Goal: Task Accomplishment & Management: Manage account settings

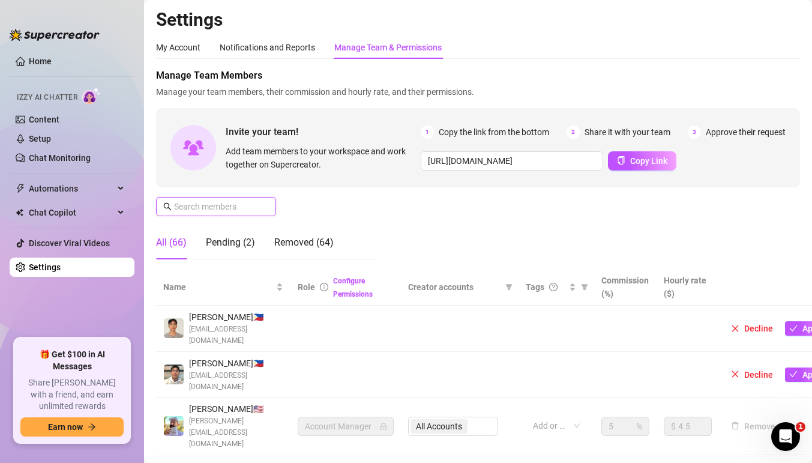
click at [253, 202] on input "text" at bounding box center [216, 206] width 85 height 13
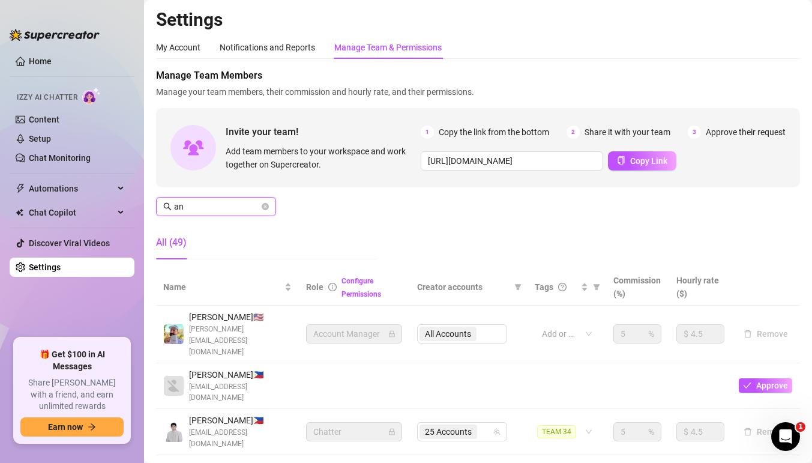
type input "ann"
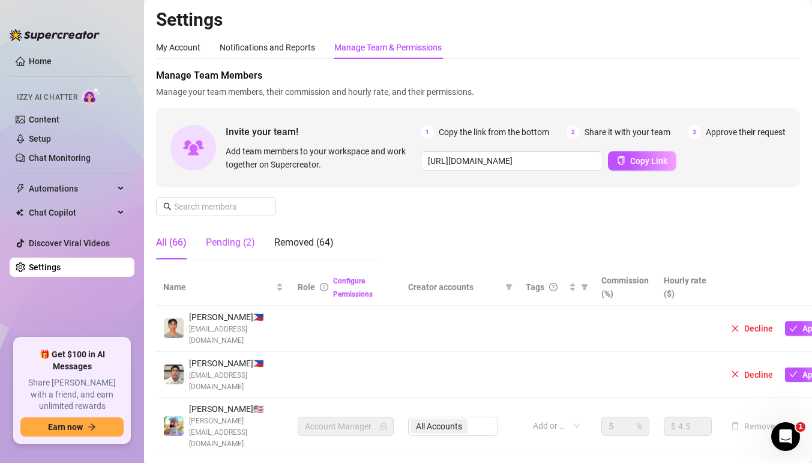
click at [229, 241] on div "Pending (2)" at bounding box center [230, 242] width 49 height 14
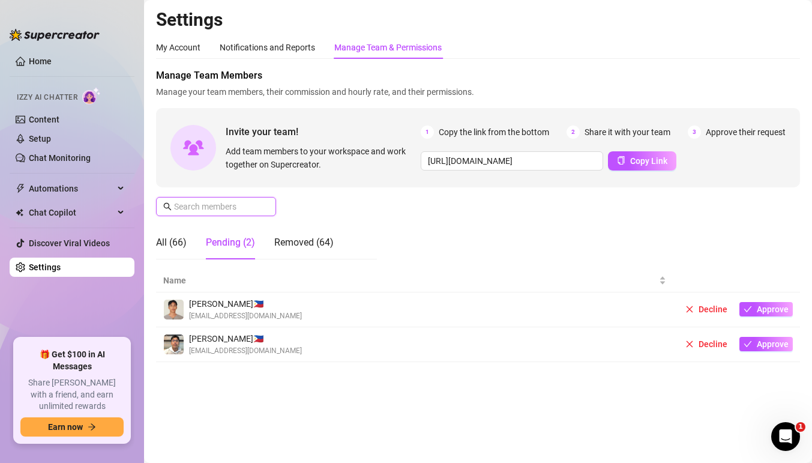
click at [214, 202] on input "text" at bounding box center [216, 206] width 85 height 13
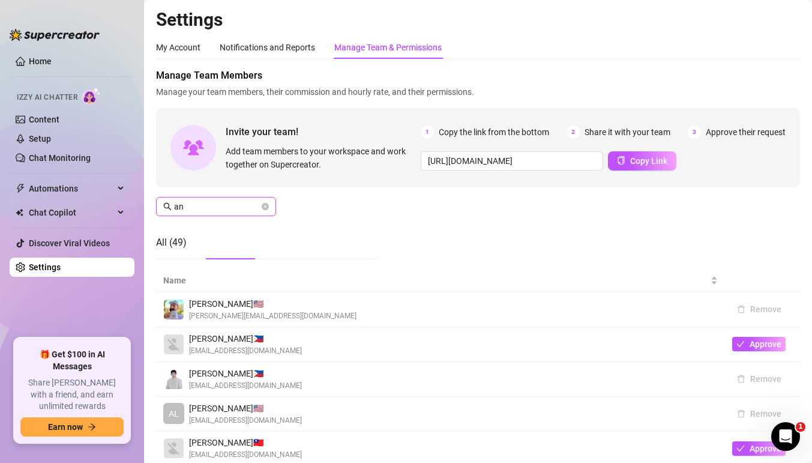
type input "ann"
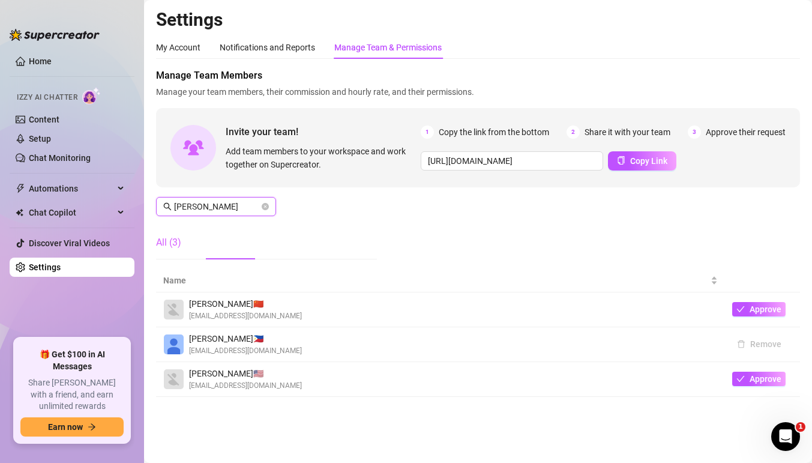
type input "ann"
click at [174, 245] on div "All (3)" at bounding box center [168, 242] width 25 height 14
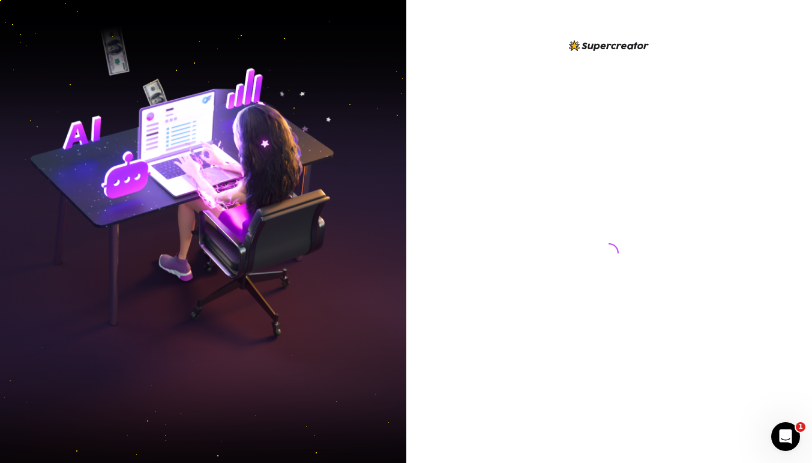
click at [484, 171] on div at bounding box center [609, 240] width 268 height 405
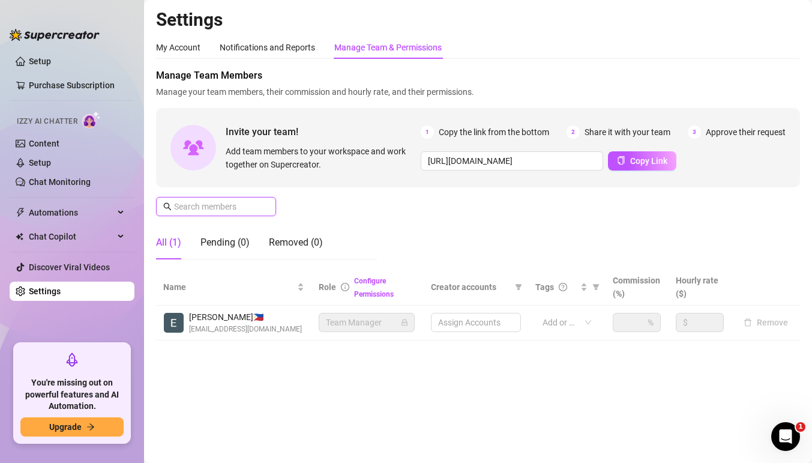
click at [229, 206] on input "text" at bounding box center [216, 206] width 85 height 13
click at [233, 202] on input "text" at bounding box center [216, 206] width 85 height 13
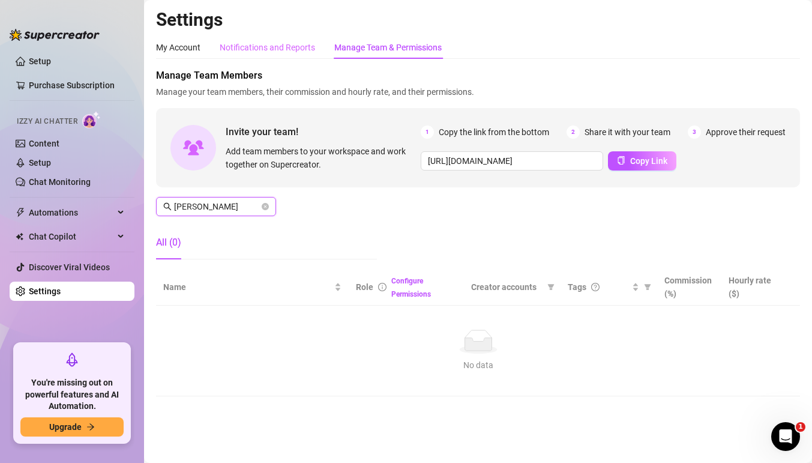
type input "ann"
click at [274, 45] on div "Notifications and Reports" at bounding box center [267, 47] width 95 height 13
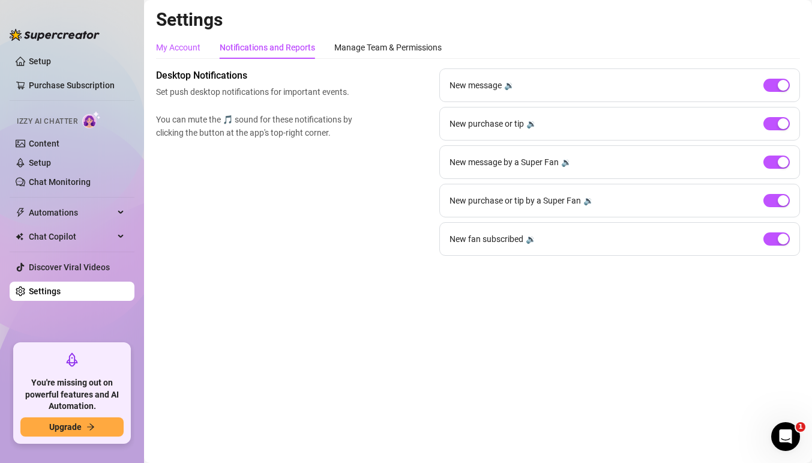
click at [178, 49] on div "My Account" at bounding box center [178, 47] width 44 height 13
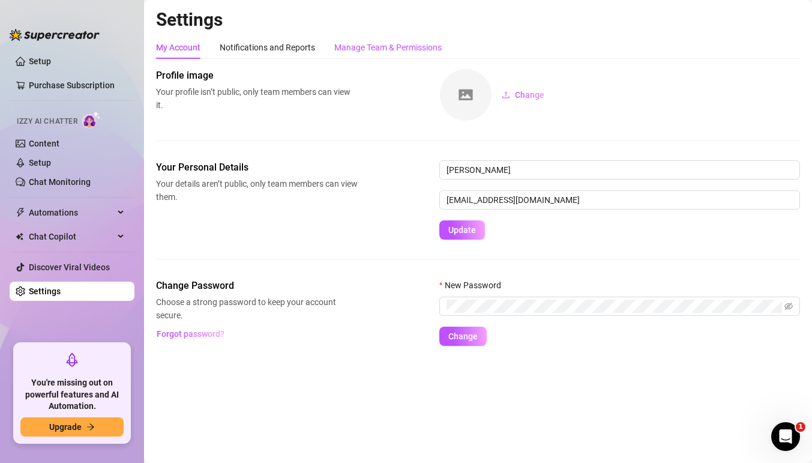
click at [377, 50] on div "Manage Team & Permissions" at bounding box center [387, 47] width 107 height 13
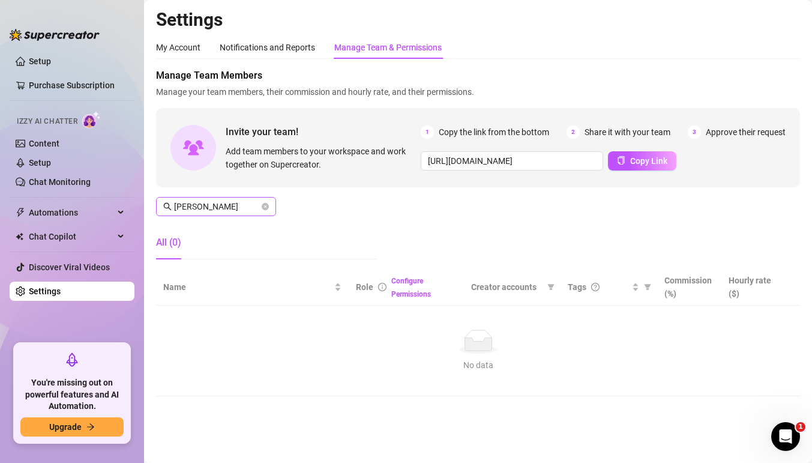
click at [269, 208] on span "ann" at bounding box center [216, 206] width 120 height 19
click at [266, 206] on icon "close-circle" at bounding box center [265, 206] width 7 height 7
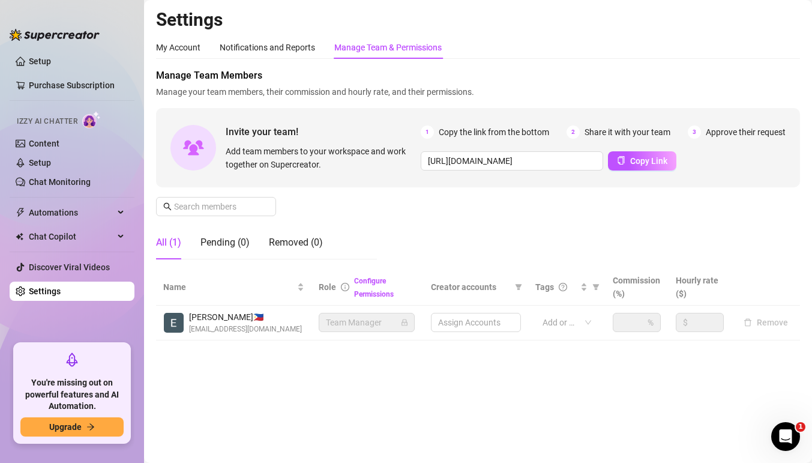
click at [265, 245] on div "All (1) Pending (0) Removed (0)" at bounding box center [239, 243] width 167 height 34
click at [371, 324] on span "Team Manager" at bounding box center [367, 322] width 82 height 18
click at [244, 209] on input "text" at bounding box center [216, 206] width 85 height 13
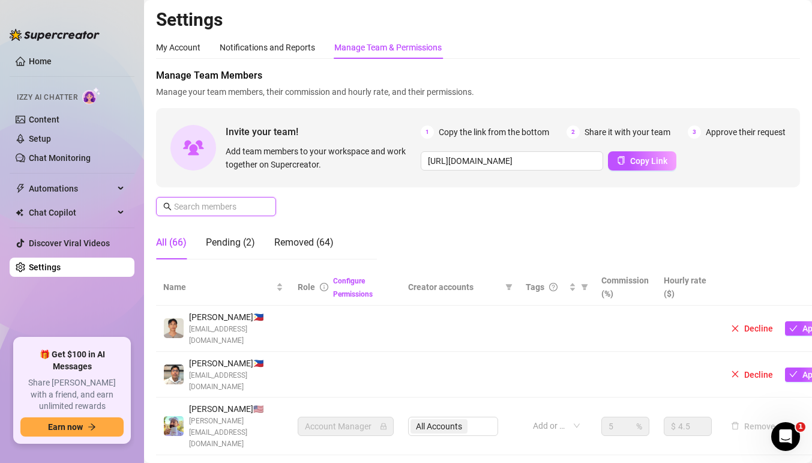
click at [238, 212] on input "text" at bounding box center [216, 206] width 85 height 13
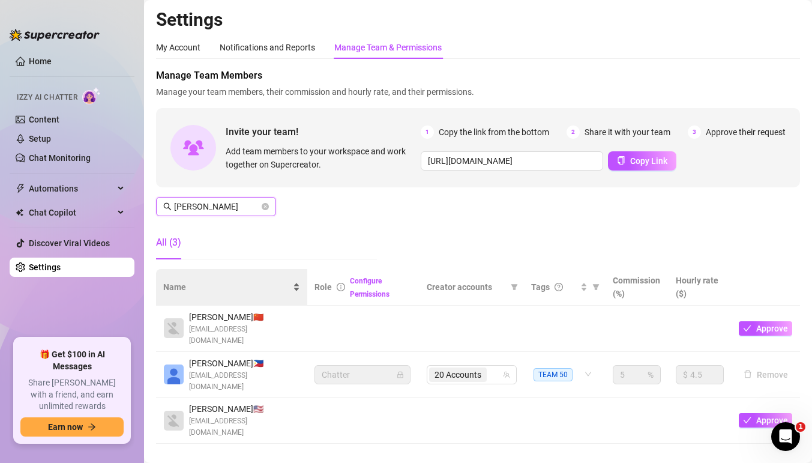
type input "ann"
click at [493, 368] on div "20 Accounts" at bounding box center [465, 374] width 73 height 17
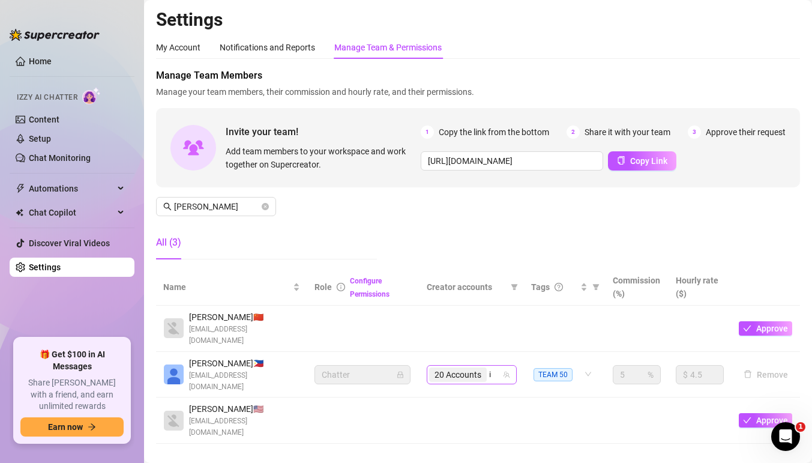
type input "ild"
click at [448, 321] on span "Select tree node" at bounding box center [446, 324] width 10 height 10
click at [491, 369] on div "21 Accounts" at bounding box center [465, 374] width 73 height 17
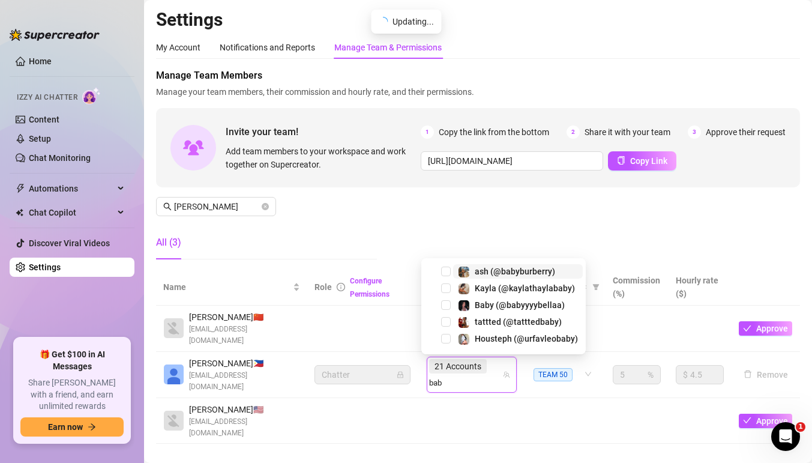
type input "baby"
click at [448, 266] on span "Select tree node" at bounding box center [446, 271] width 10 height 10
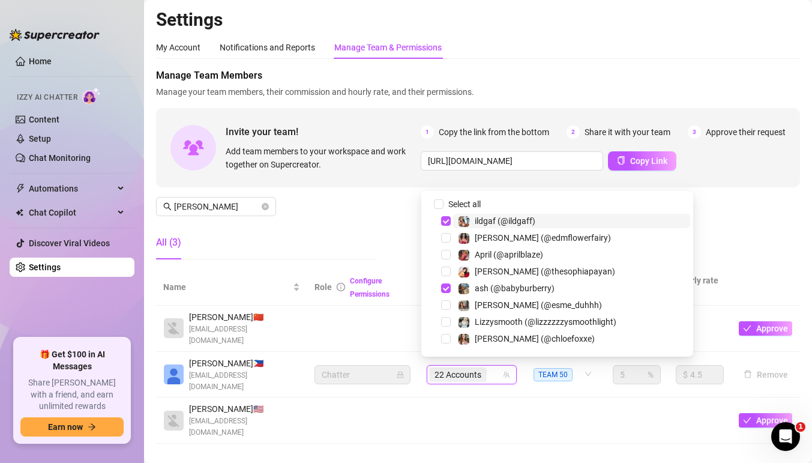
click at [493, 370] on div "22 Accounts" at bounding box center [465, 374] width 73 height 17
type input "tayt"
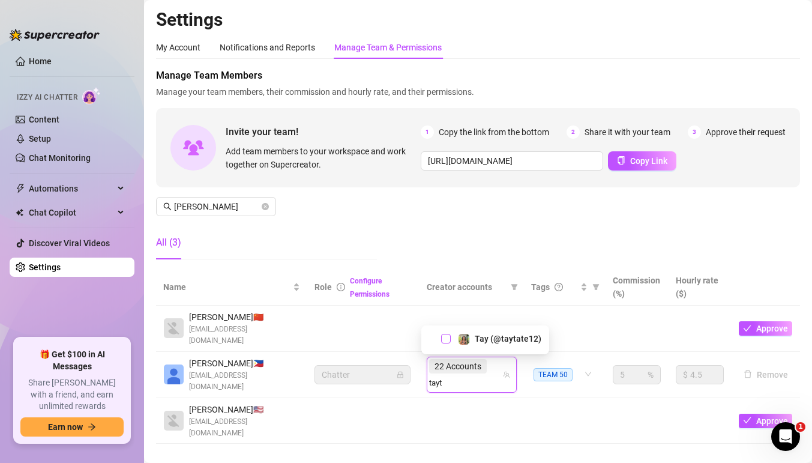
click at [445, 335] on span "Select tree node" at bounding box center [446, 339] width 10 height 10
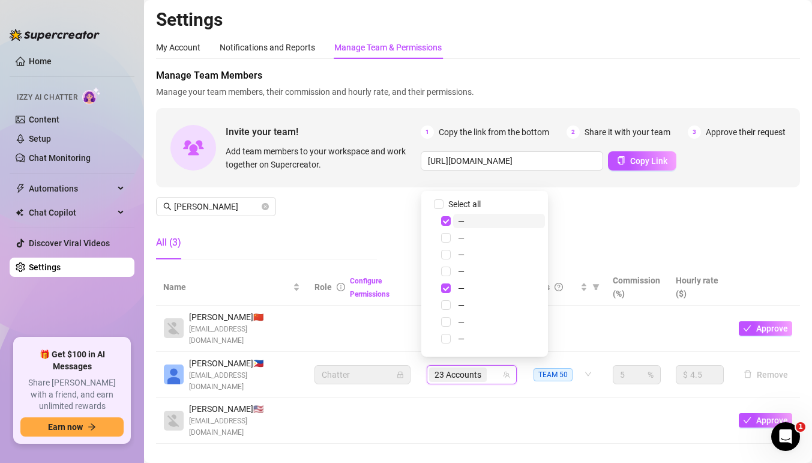
click at [491, 369] on div "23 Accounts" at bounding box center [465, 374] width 73 height 17
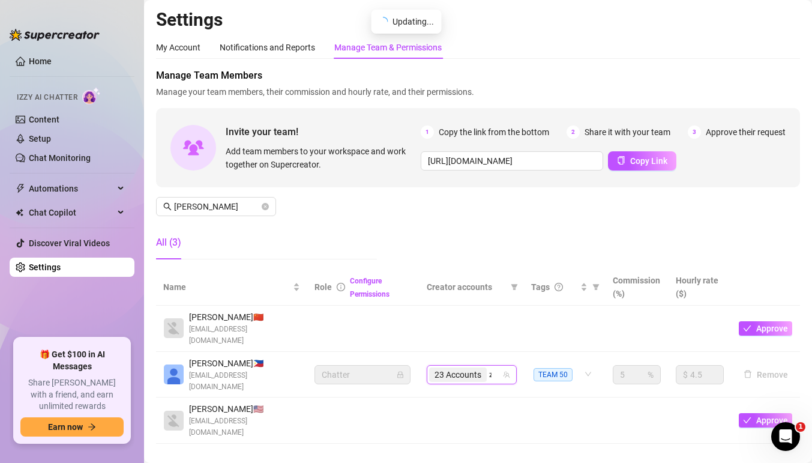
type input "zo"
click at [449, 339] on span "Select tree node" at bounding box center [446, 341] width 10 height 10
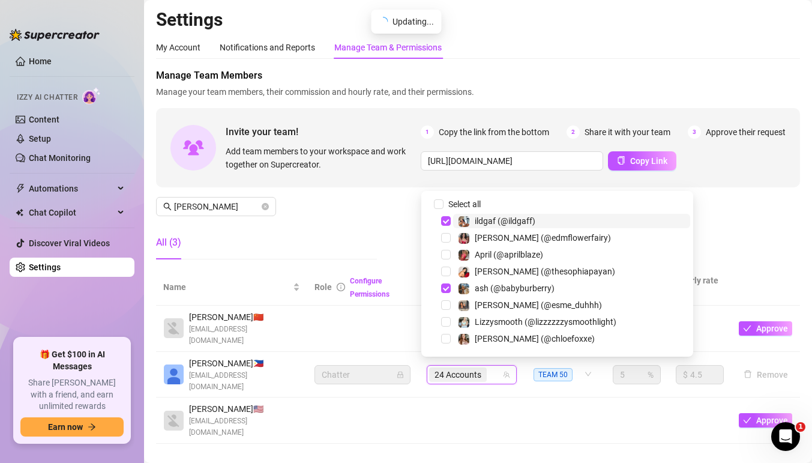
click at [491, 369] on div "24 Accounts" at bounding box center [465, 374] width 73 height 17
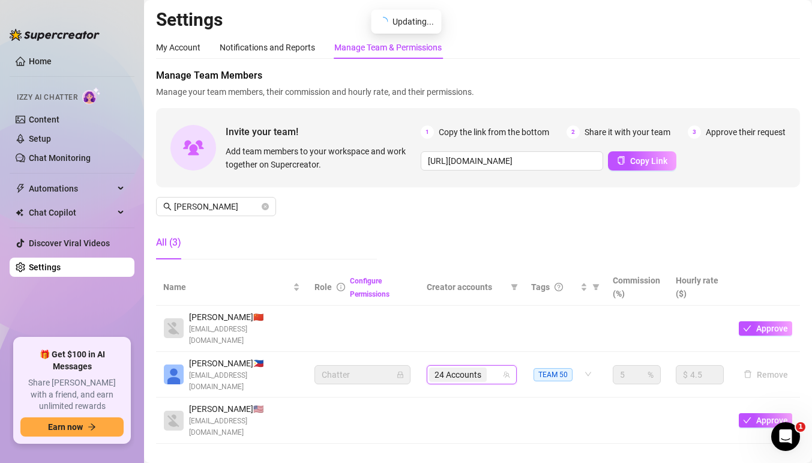
click at [491, 369] on div "24 Accounts" at bounding box center [465, 374] width 73 height 17
type input "zas"
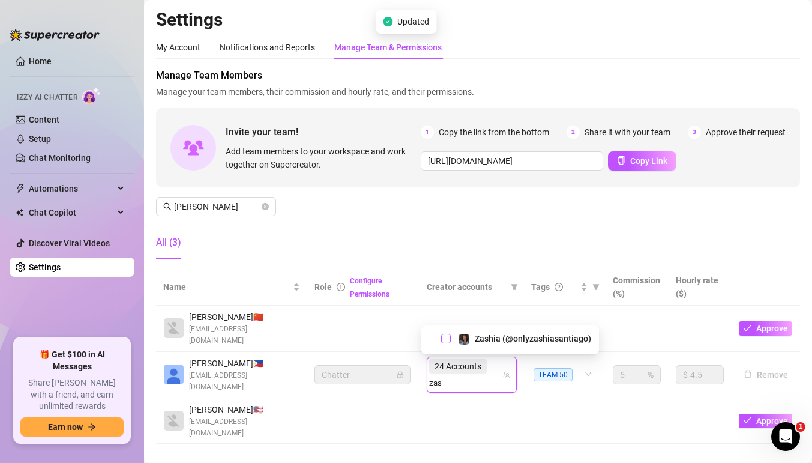
click at [446, 340] on span "Select tree node" at bounding box center [446, 339] width 10 height 10
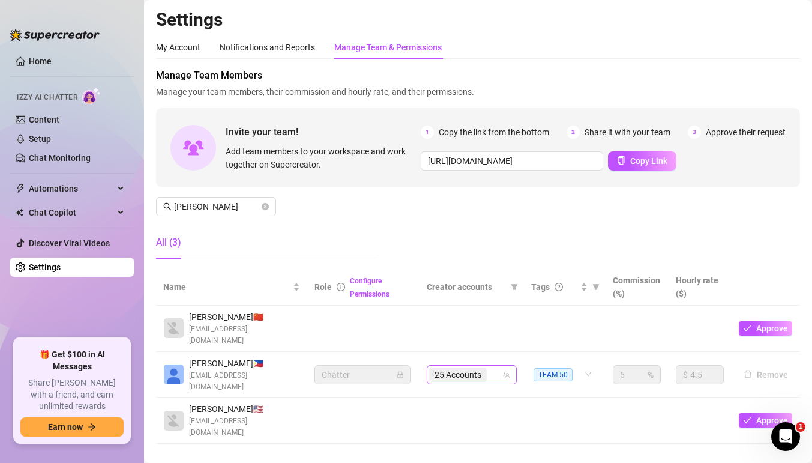
click at [489, 373] on input "search" at bounding box center [490, 374] width 2 height 14
type input "the"
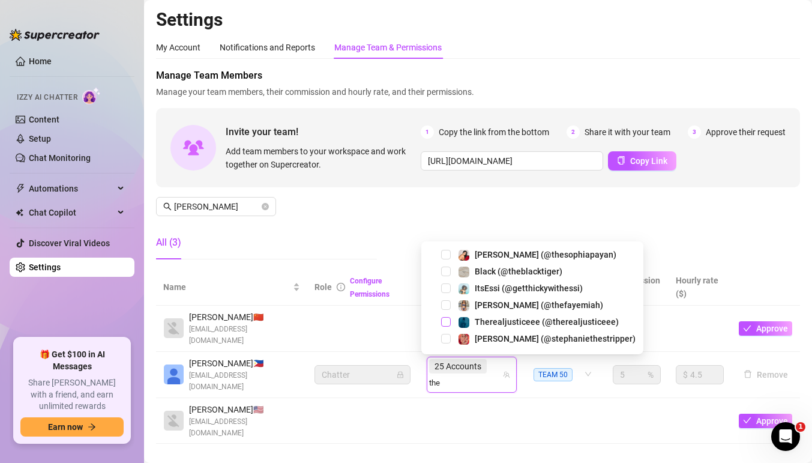
click at [449, 320] on span "Select tree node" at bounding box center [446, 322] width 10 height 10
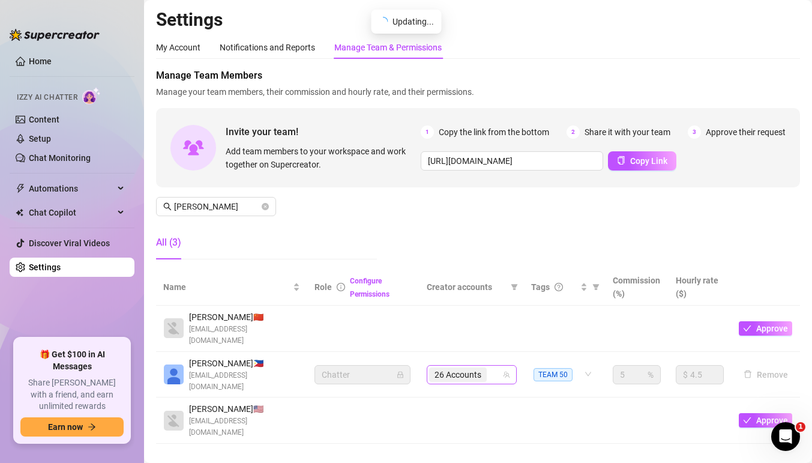
click at [488, 367] on div "26 Accounts" at bounding box center [465, 374] width 73 height 17
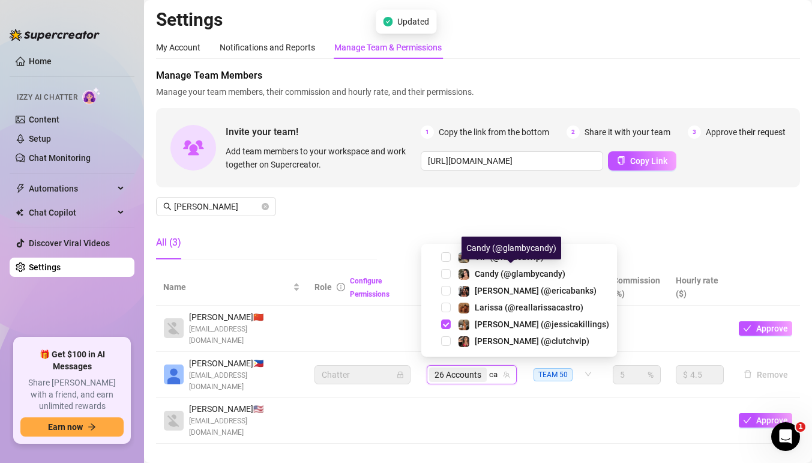
type input "can"
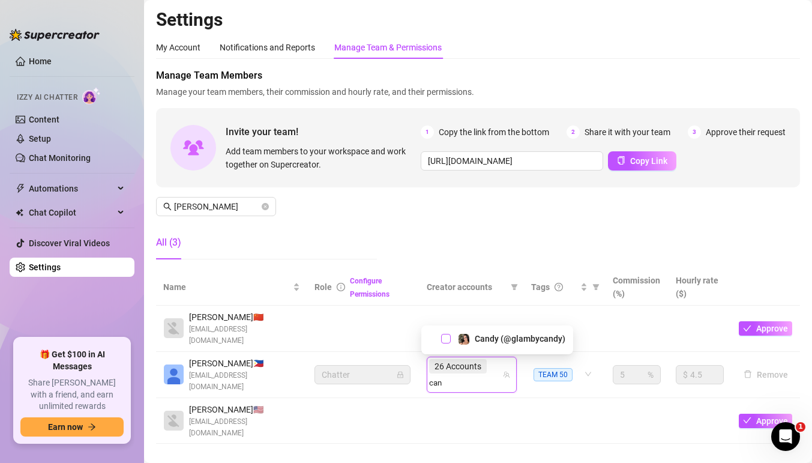
click at [444, 338] on span "Select tree node" at bounding box center [446, 339] width 10 height 10
click at [445, 376] on input "search" at bounding box center [437, 383] width 16 height 14
type input "suz"
click at [449, 337] on span "Select tree node" at bounding box center [446, 339] width 10 height 10
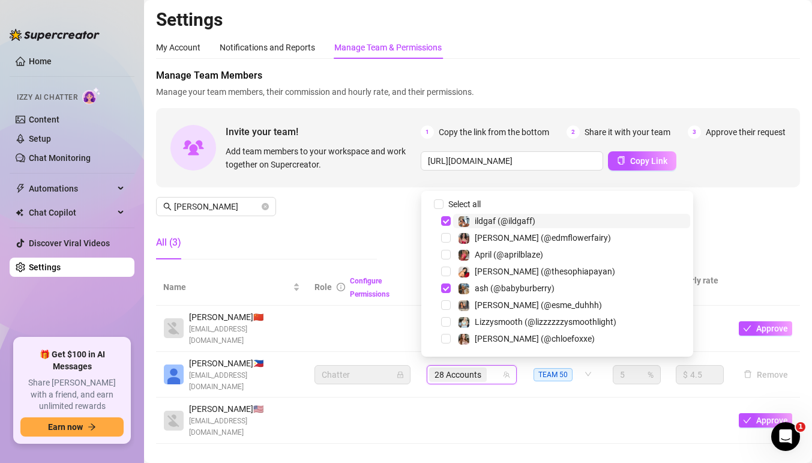
click at [494, 368] on div "28 Accounts" at bounding box center [465, 374] width 73 height 17
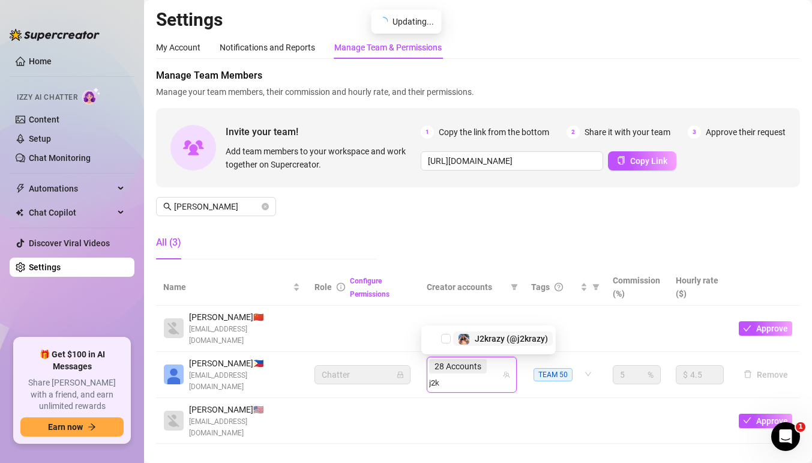
type input "j2kr"
click at [445, 335] on span "Select tree node" at bounding box center [446, 339] width 10 height 10
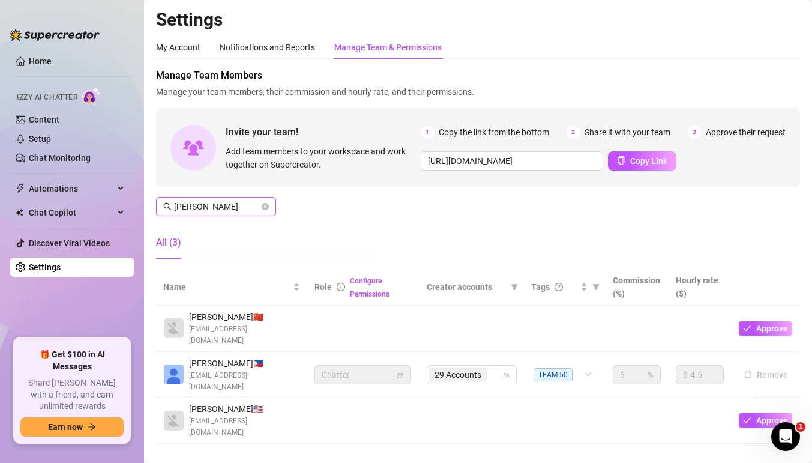
click at [233, 207] on input "ann" at bounding box center [216, 206] width 85 height 13
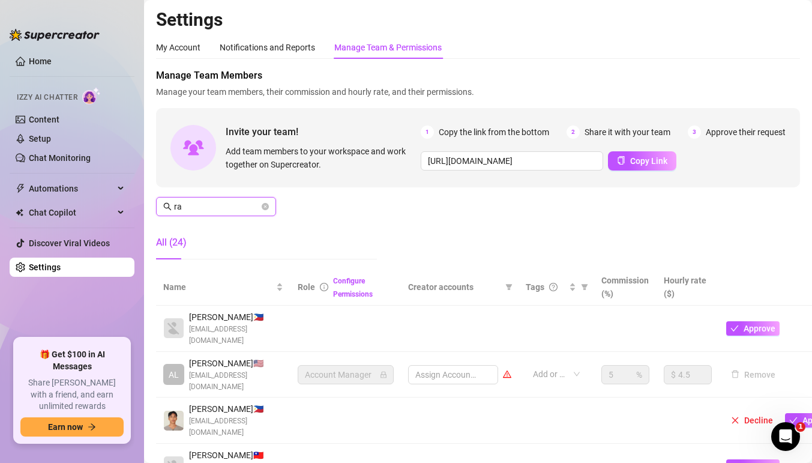
type input "r"
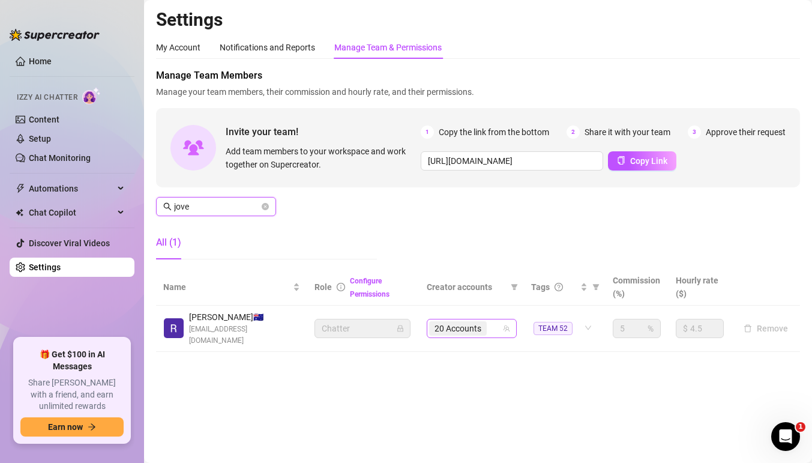
type input "jove"
click at [491, 329] on input "search" at bounding box center [490, 328] width 2 height 14
click at [493, 320] on div "20 Accounts" at bounding box center [465, 328] width 73 height 17
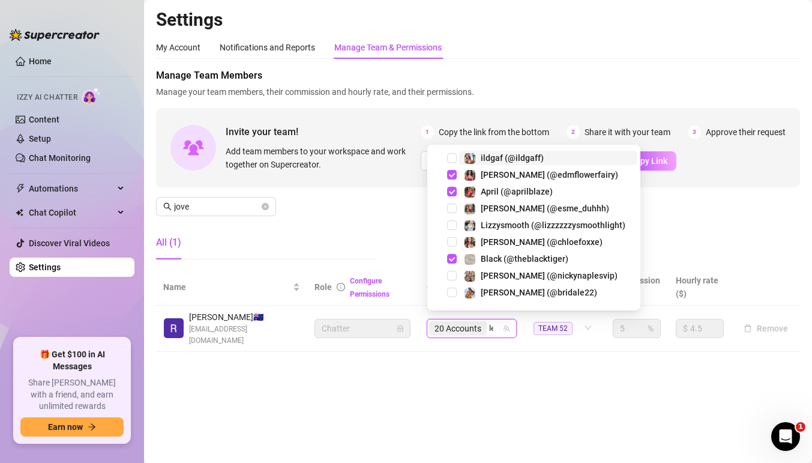
type input "lei"
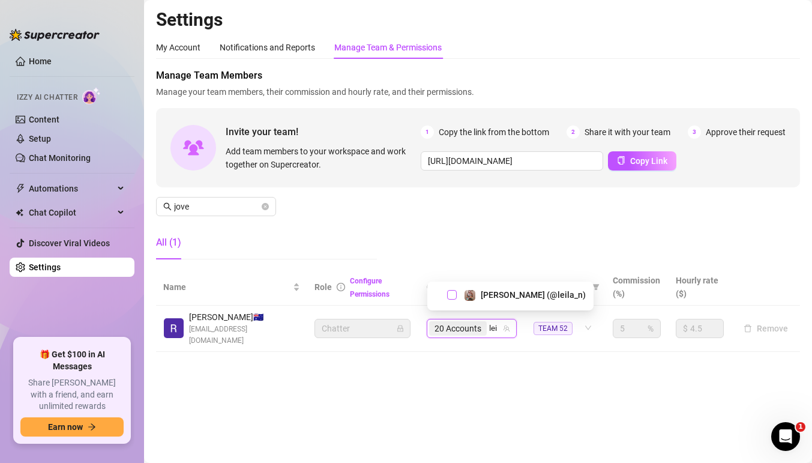
click at [453, 294] on span "Select tree node" at bounding box center [452, 295] width 10 height 10
click at [492, 327] on input "search" at bounding box center [494, 328] width 11 height 14
type input "chloe"
click at [454, 292] on span "Select tree node" at bounding box center [452, 292] width 10 height 10
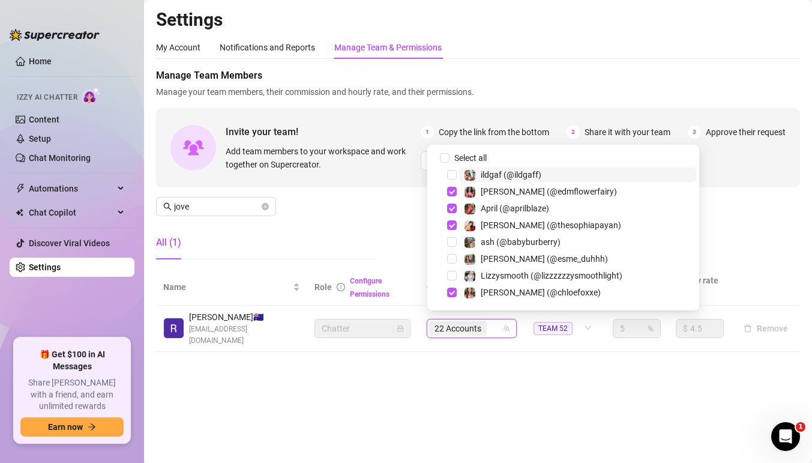
click at [502, 322] on div "22 Accounts" at bounding box center [465, 328] width 73 height 17
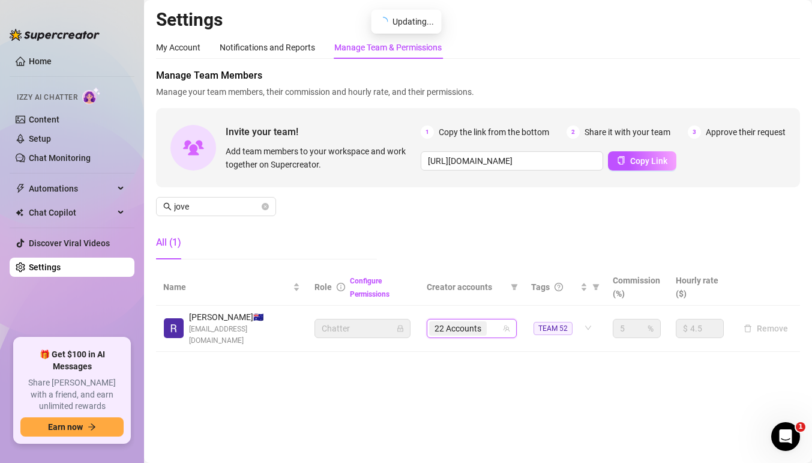
click at [502, 322] on div "22 Accounts" at bounding box center [465, 328] width 73 height 17
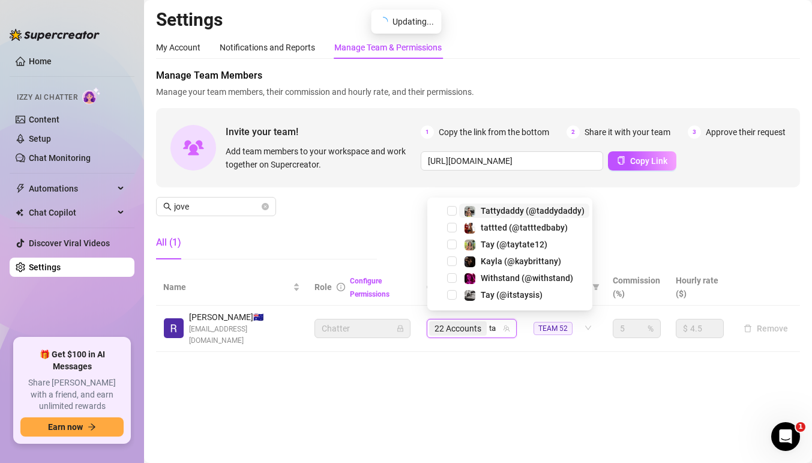
type input "tay"
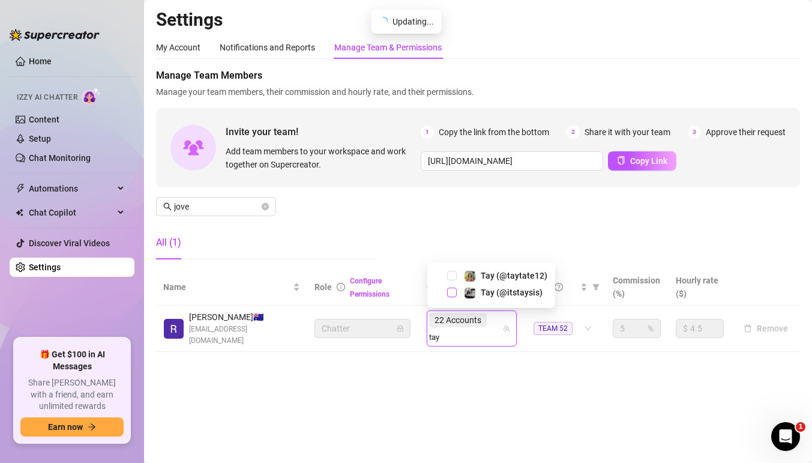
click at [455, 293] on span "Select tree node" at bounding box center [452, 292] width 10 height 10
click at [499, 327] on div "22 Accounts tay" at bounding box center [465, 328] width 73 height 34
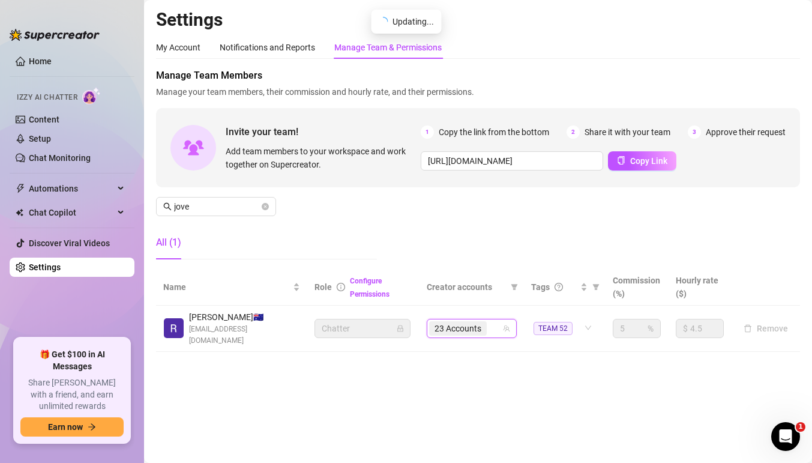
click at [497, 324] on div "23 Accounts" at bounding box center [465, 328] width 73 height 17
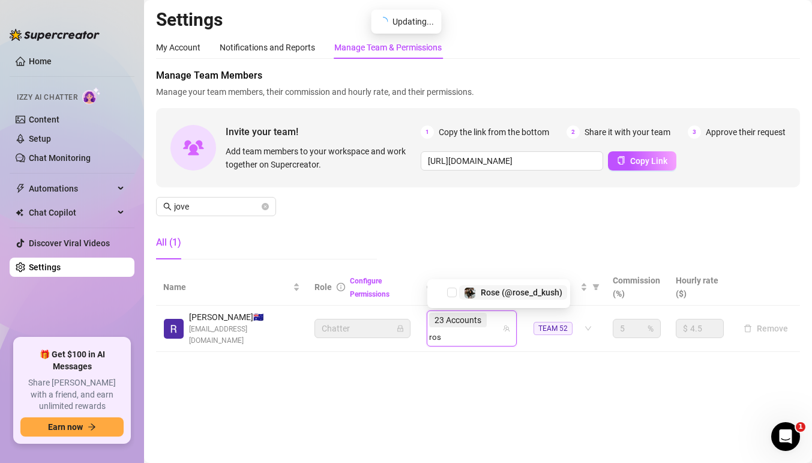
type input "rose"
click at [454, 289] on span "Select tree node" at bounding box center [452, 292] width 10 height 10
click at [500, 322] on div "23 Accounts rose" at bounding box center [465, 328] width 73 height 34
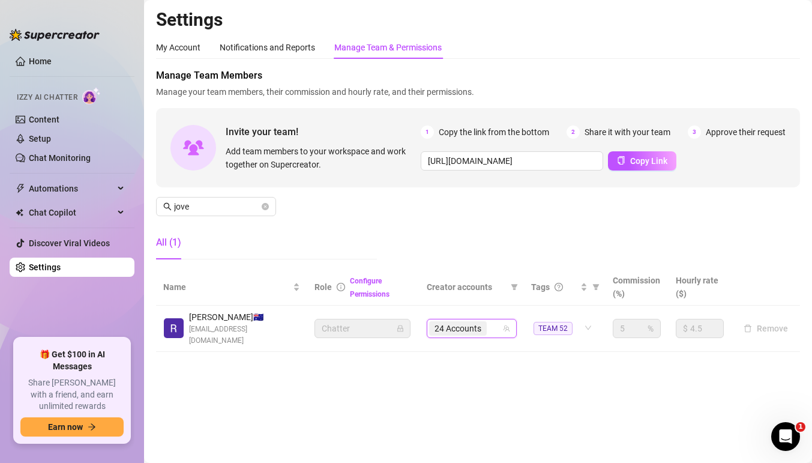
click at [500, 322] on div "24 Accounts" at bounding box center [465, 328] width 73 height 17
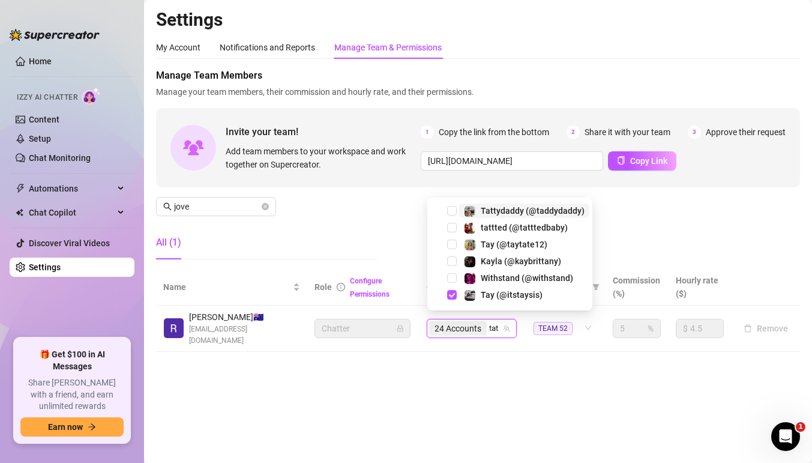
type input "tatt"
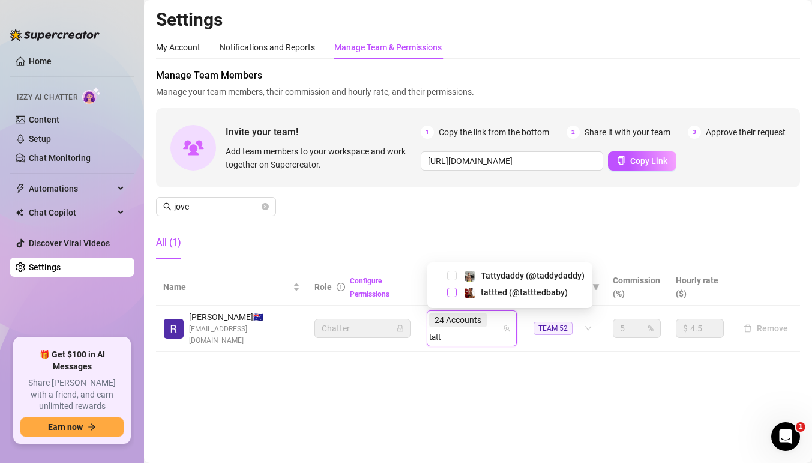
click at [453, 291] on span "Select tree node" at bounding box center [452, 292] width 10 height 10
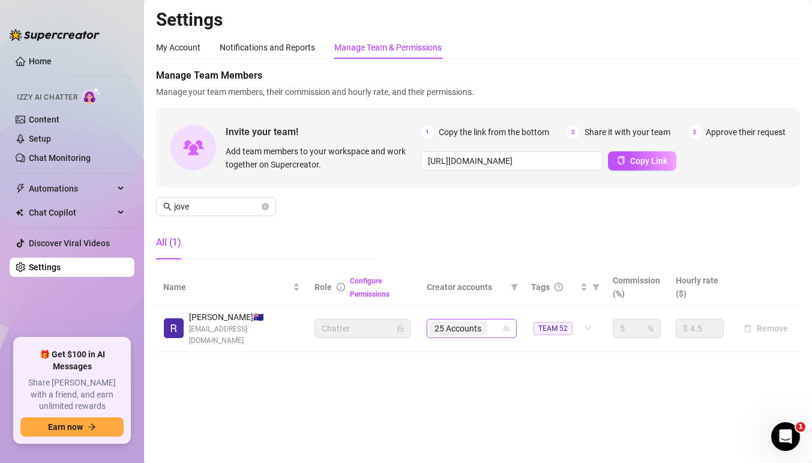
click at [501, 320] on div "25 Accounts" at bounding box center [465, 328] width 73 height 17
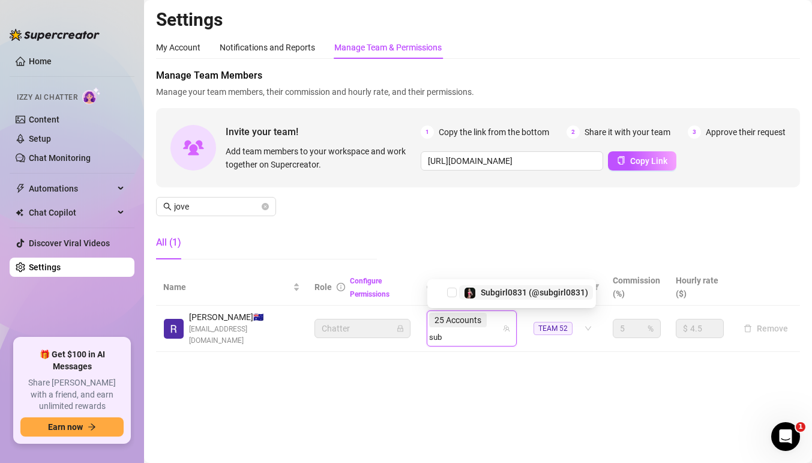
type input "subg"
click at [454, 290] on span "Select tree node" at bounding box center [452, 292] width 10 height 10
click at [499, 326] on div "25 Accounts subg" at bounding box center [465, 328] width 73 height 34
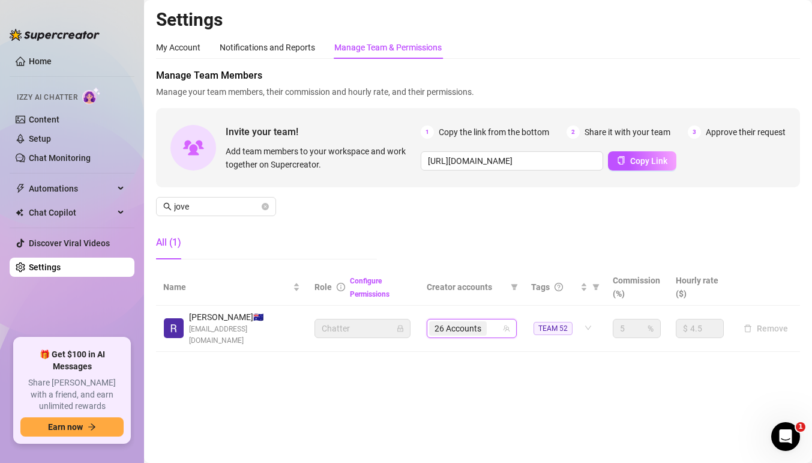
click at [499, 326] on div "26 Accounts" at bounding box center [465, 328] width 73 height 17
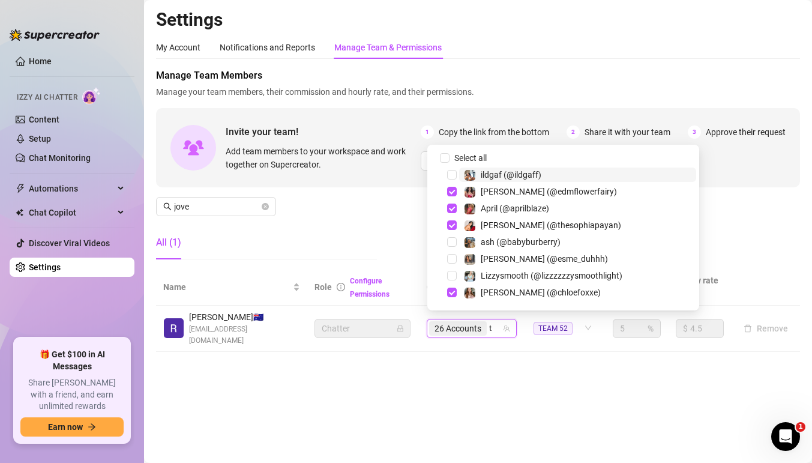
type input "tri"
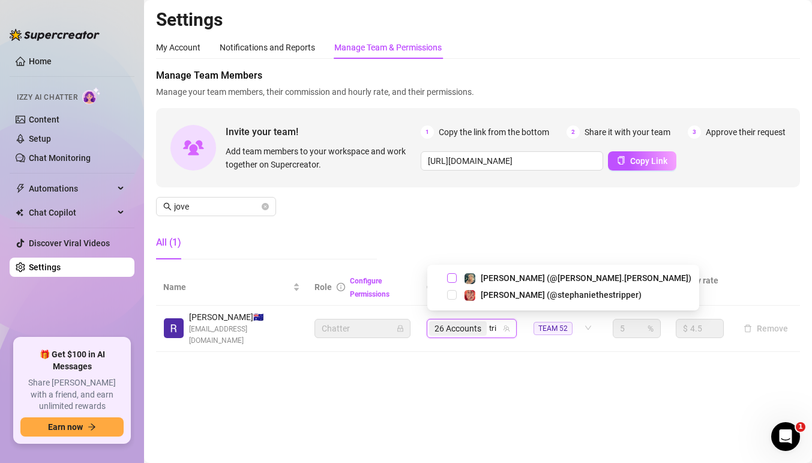
click at [455, 278] on span "Select tree node" at bounding box center [452, 278] width 10 height 10
click at [499, 320] on div "26 Accounts tri" at bounding box center [465, 328] width 73 height 17
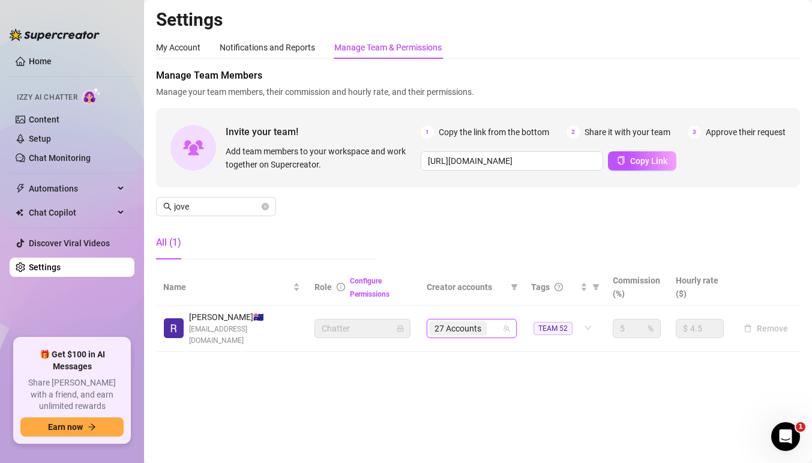
click at [499, 320] on div "27 Accounts" at bounding box center [465, 328] width 73 height 17
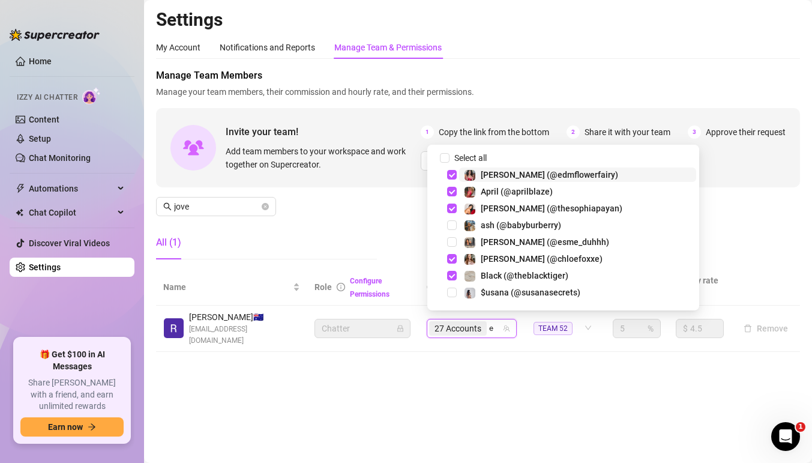
type input "es"
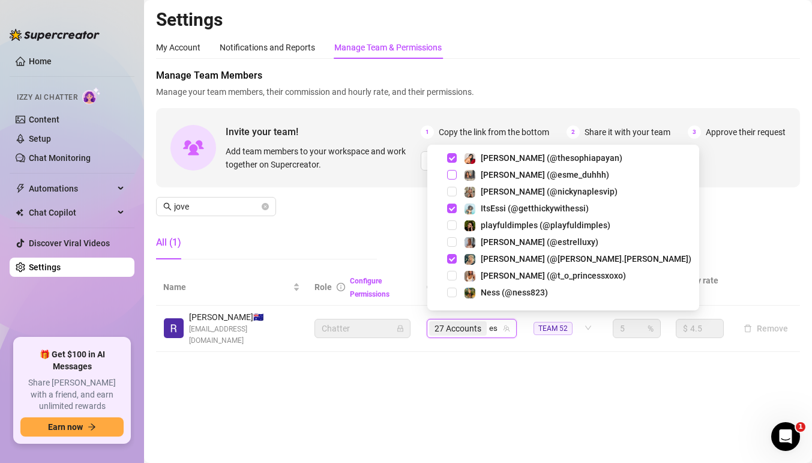
click at [452, 175] on span "Select tree node" at bounding box center [452, 175] width 10 height 10
